Goal: Navigation & Orientation: Find specific page/section

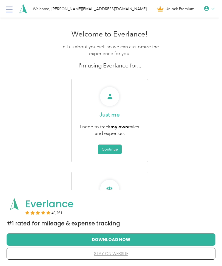
click at [13, 9] on icon at bounding box center [9, 9] width 9 height 9
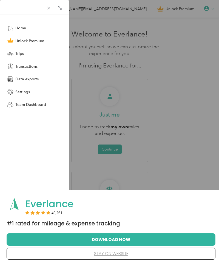
click at [113, 150] on div "Home Unlock Premium Trips Transactions Data exports Settings Team Dashboard" at bounding box center [111, 133] width 222 height 266
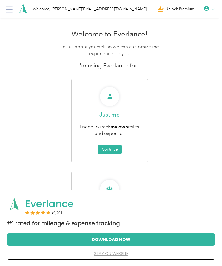
click at [117, 147] on button "Continue" at bounding box center [110, 150] width 24 height 10
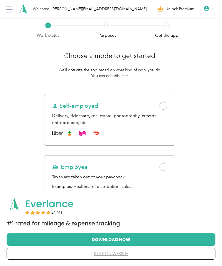
click at [11, 9] on icon at bounding box center [9, 9] width 9 height 9
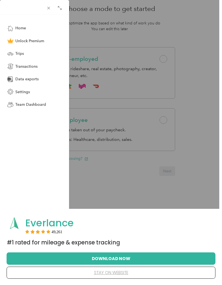
scroll to position [48, 0]
click at [119, 257] on button "Download Now" at bounding box center [111, 259] width 192 height 12
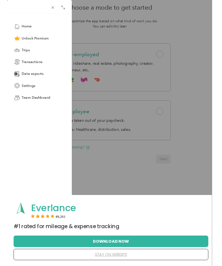
scroll to position [67, 0]
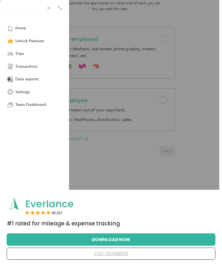
click at [43, 103] on span "Team Dashboard" at bounding box center [30, 105] width 31 height 6
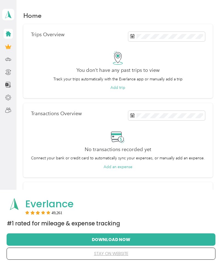
click at [9, 95] on icon at bounding box center [8, 98] width 6 height 6
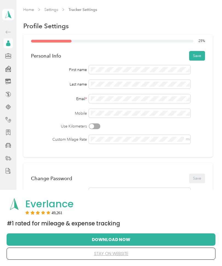
click at [200, 55] on button "Save" at bounding box center [197, 56] width 16 height 10
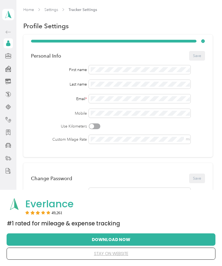
click at [63, 7] on div "Home Settings Tracker Settings" at bounding box center [118, 10] width 190 height 6
click at [61, 6] on div "Home Settings Tracker Settings Profile Settings Personal Info Save First name L…" at bounding box center [117, 197] width 203 height 395
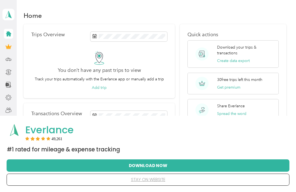
click at [10, 13] on polygon at bounding box center [10, 14] width 3 height 7
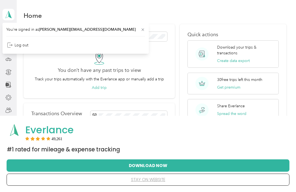
click at [168, 56] on div "You don’t have any past trips to view Track your trips automatically with the E…" at bounding box center [99, 71] width 136 height 40
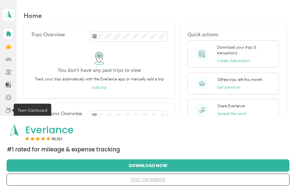
click at [29, 107] on div "Team Dashboard" at bounding box center [33, 110] width 38 height 13
click at [30, 107] on div "Team Dashboard" at bounding box center [33, 110] width 38 height 13
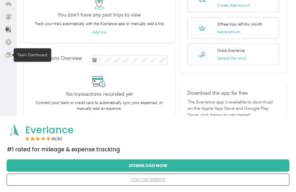
scroll to position [56, 0]
click at [13, 81] on aside "Benson Stvallier Personal dashboard" at bounding box center [8, 40] width 17 height 192
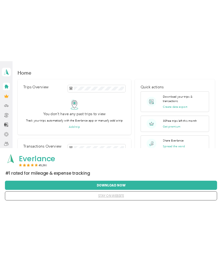
scroll to position [0, 0]
